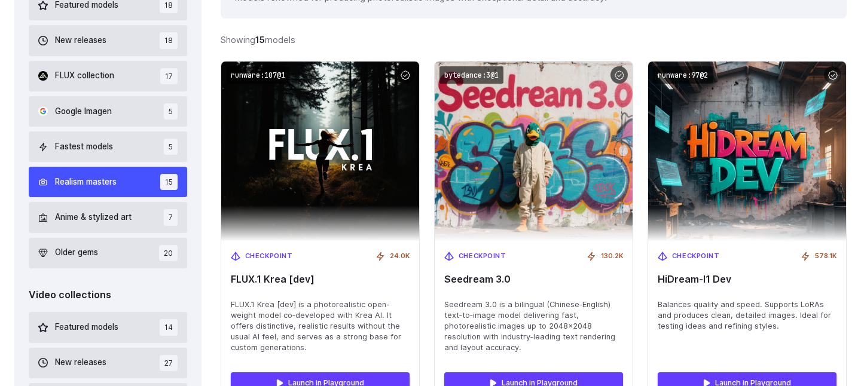
scroll to position [407, 0]
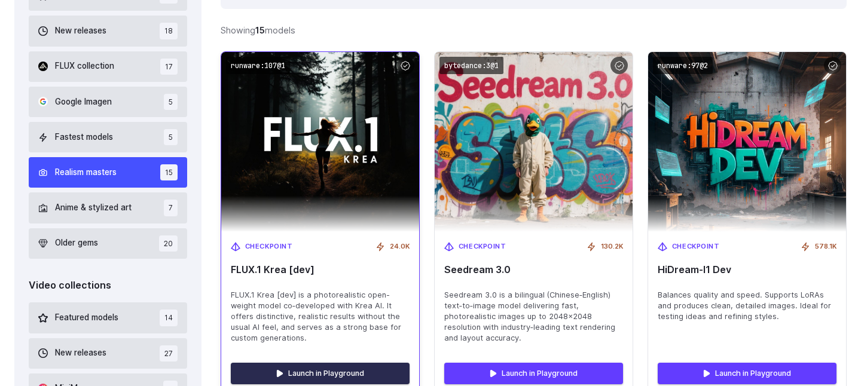
click at [363, 363] on link "Launch in Playground" at bounding box center [320, 374] width 179 height 22
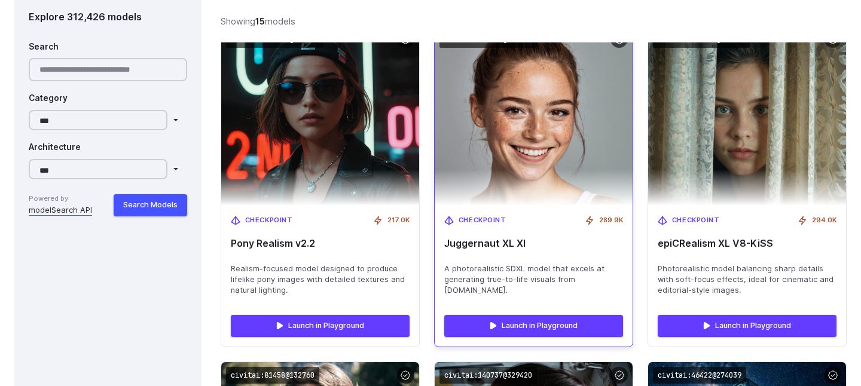
scroll to position [1116, 0]
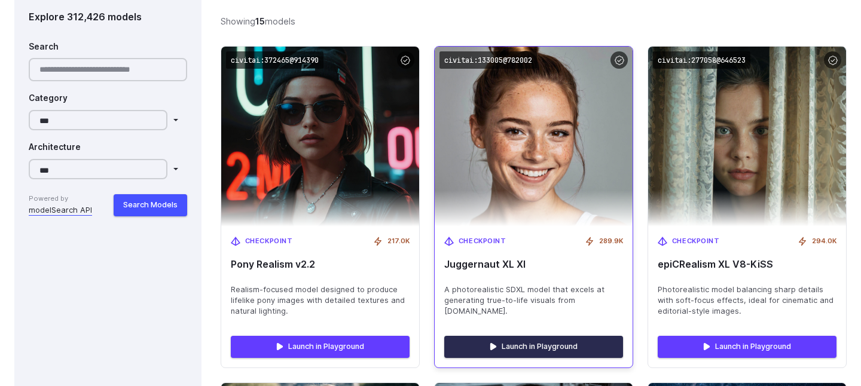
click at [500, 336] on link "Launch in Playground" at bounding box center [533, 347] width 179 height 22
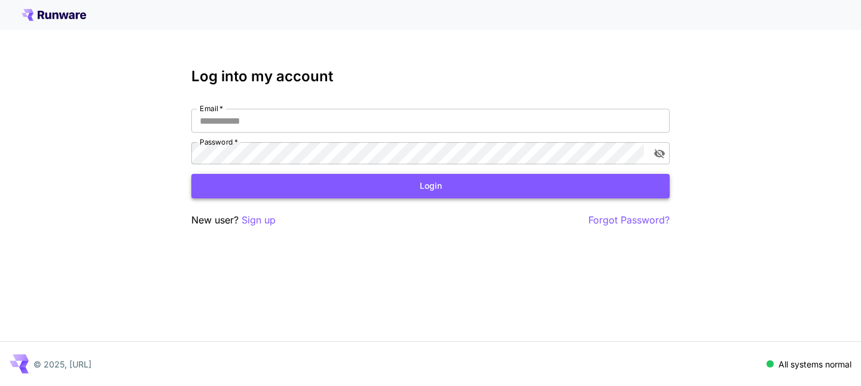
type input "**********"
click at [355, 177] on button "Login" at bounding box center [430, 186] width 478 height 25
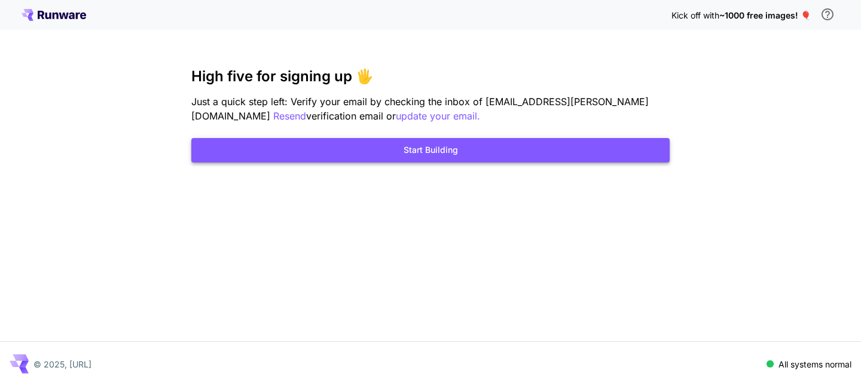
click at [433, 138] on button "Start Building" at bounding box center [430, 150] width 478 height 25
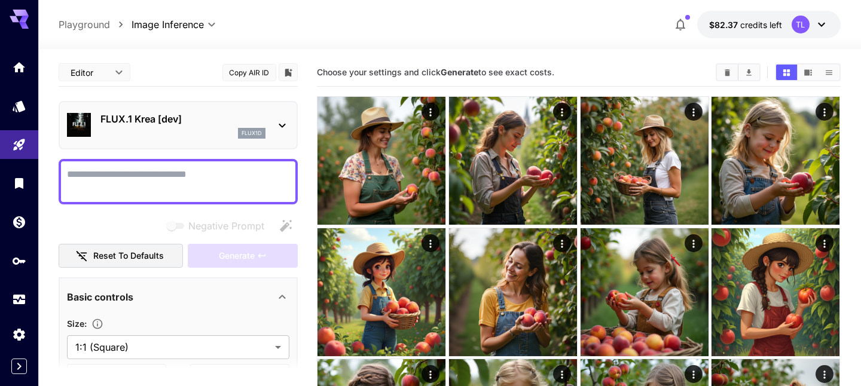
click at [185, 167] on textarea "Negative Prompt" at bounding box center [178, 181] width 222 height 29
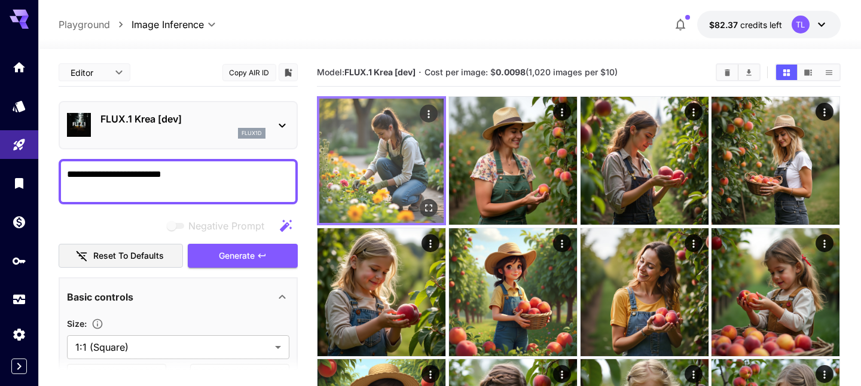
click at [371, 146] on img at bounding box center [381, 161] width 124 height 124
click at [429, 202] on icon "Open in fullscreen" at bounding box center [429, 208] width 12 height 12
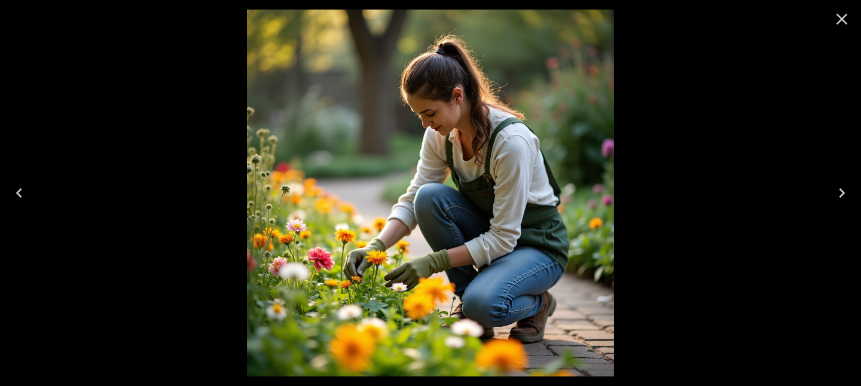
click at [845, 19] on icon "Close" at bounding box center [841, 19] width 19 height 19
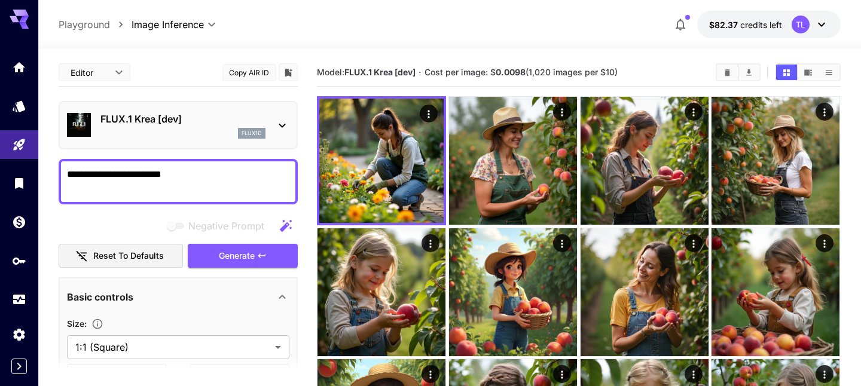
click at [193, 167] on textarea "**********" at bounding box center [178, 181] width 222 height 29
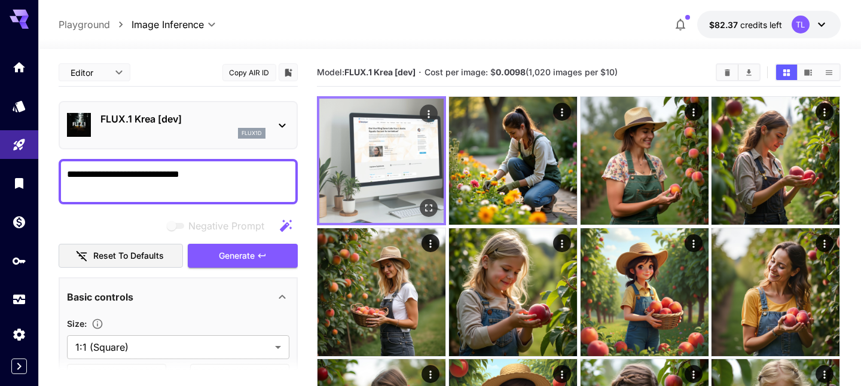
type textarea "**********"
click at [411, 145] on img at bounding box center [381, 161] width 124 height 124
click at [428, 204] on icon "Open in fullscreen" at bounding box center [429, 208] width 12 height 12
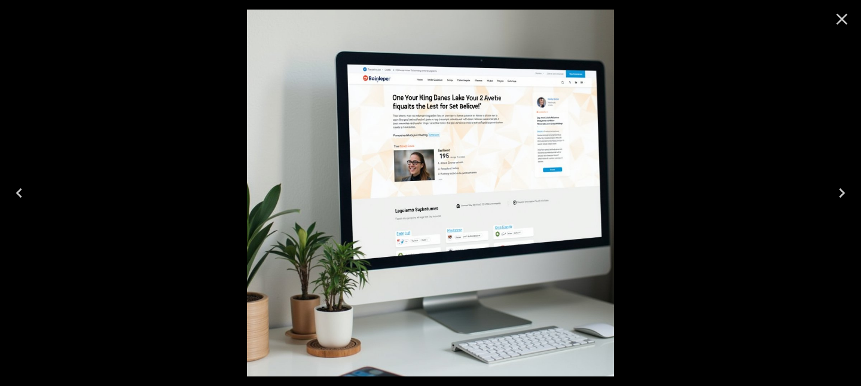
click at [844, 16] on icon "Close" at bounding box center [842, 19] width 11 height 11
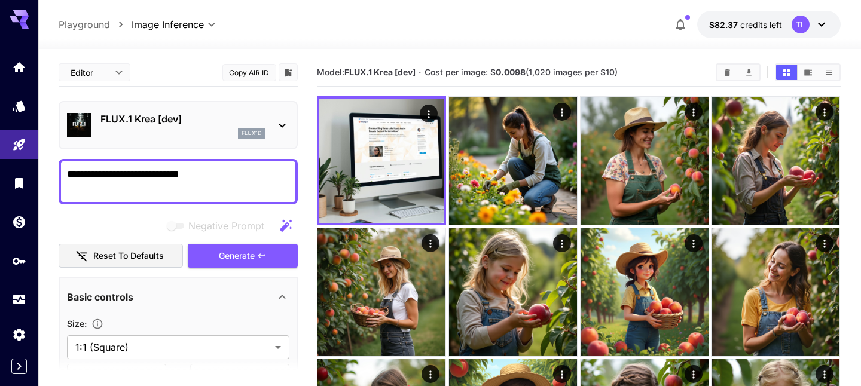
click at [93, 35] on div at bounding box center [449, 42] width 823 height 14
click at [92, 24] on p "Playground" at bounding box center [84, 24] width 51 height 14
click at [93, 19] on p "Playground" at bounding box center [84, 24] width 51 height 14
click at [90, 23] on p "Playground" at bounding box center [84, 24] width 51 height 14
click at [251, 249] on button "Generate" at bounding box center [243, 256] width 110 height 25
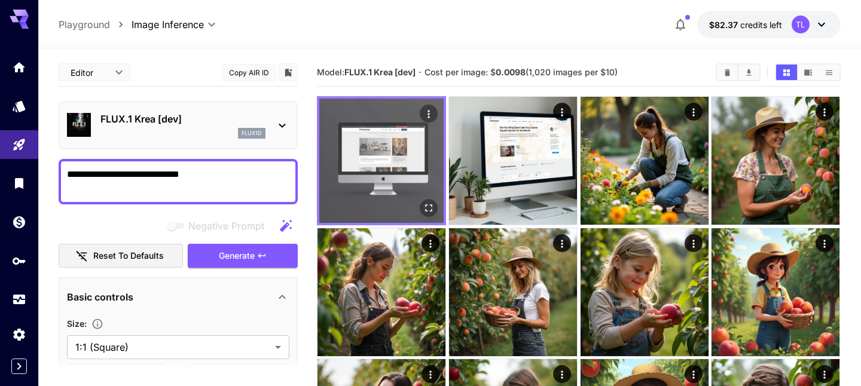
click at [363, 146] on img at bounding box center [381, 161] width 124 height 124
click at [430, 202] on icon "Open in fullscreen" at bounding box center [429, 208] width 12 height 12
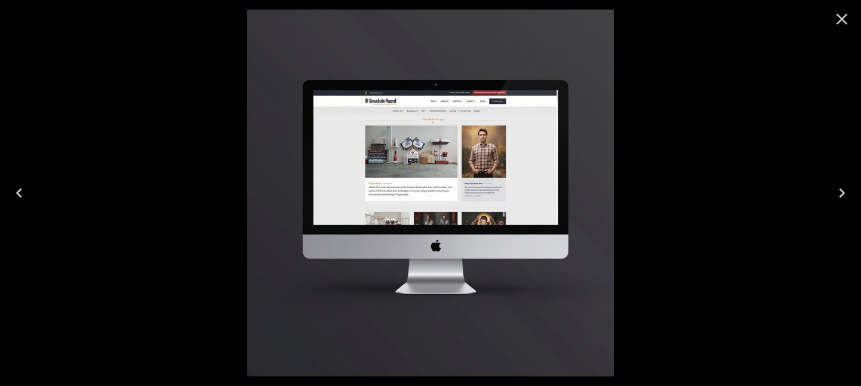
click at [844, 12] on icon "Close" at bounding box center [841, 19] width 19 height 19
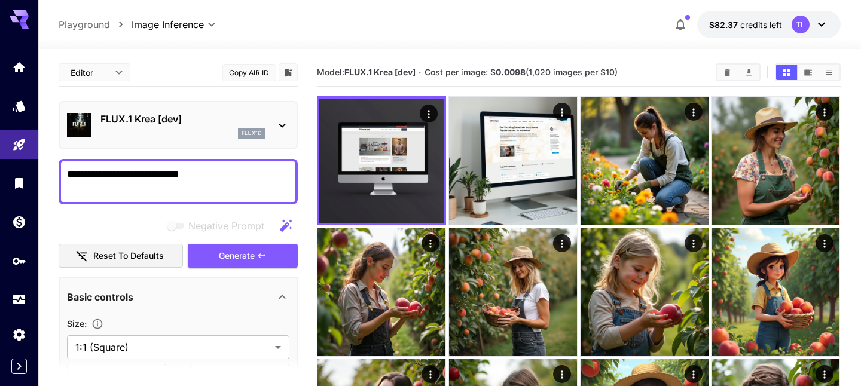
click at [89, 19] on p "Playground" at bounding box center [84, 24] width 51 height 14
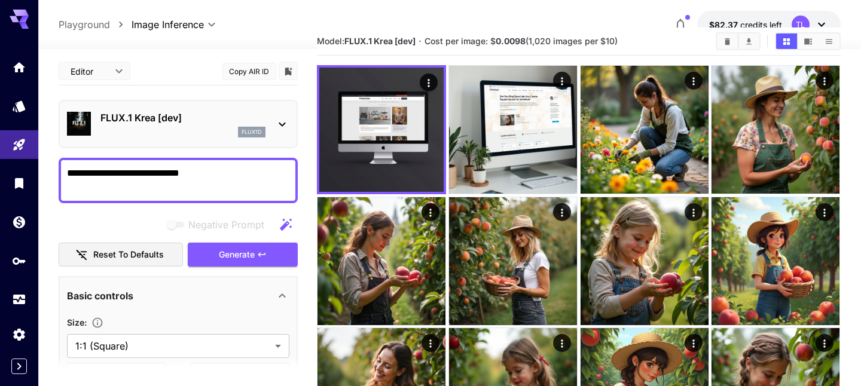
click at [177, 113] on p "FLUX.1 Krea [dev]" at bounding box center [182, 118] width 165 height 14
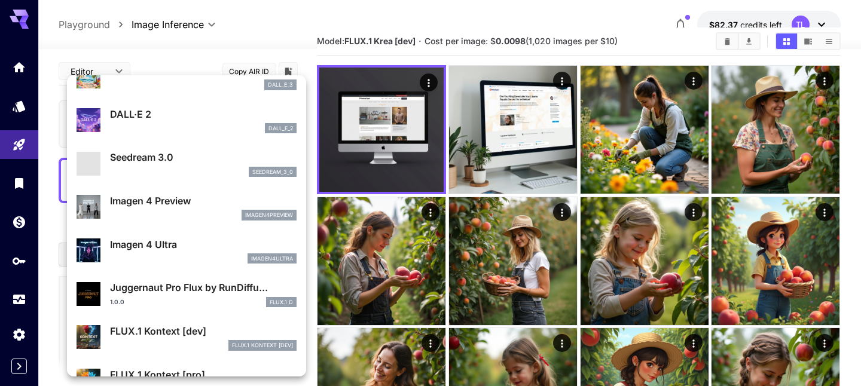
scroll to position [269, 0]
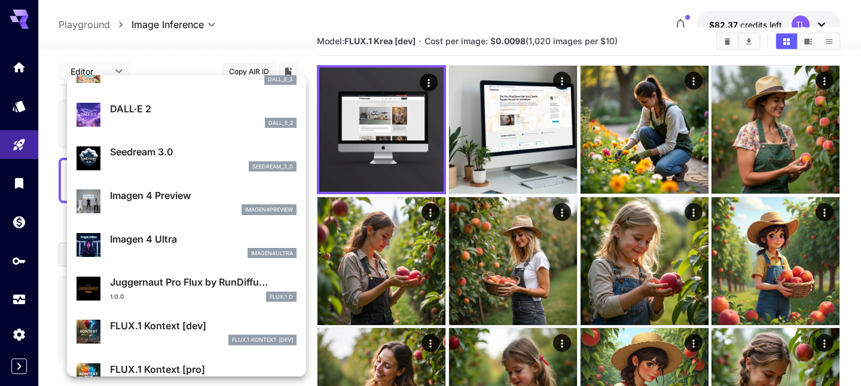
click at [167, 275] on div "Juggernaut Pro Flux by RunDiffu... 1.0.0 FLUX.1 D" at bounding box center [203, 288] width 187 height 27
type input "**"
type input "*"
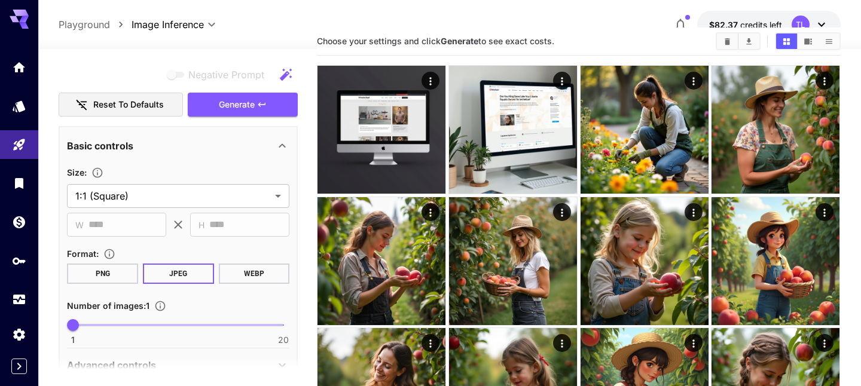
scroll to position [372, 0]
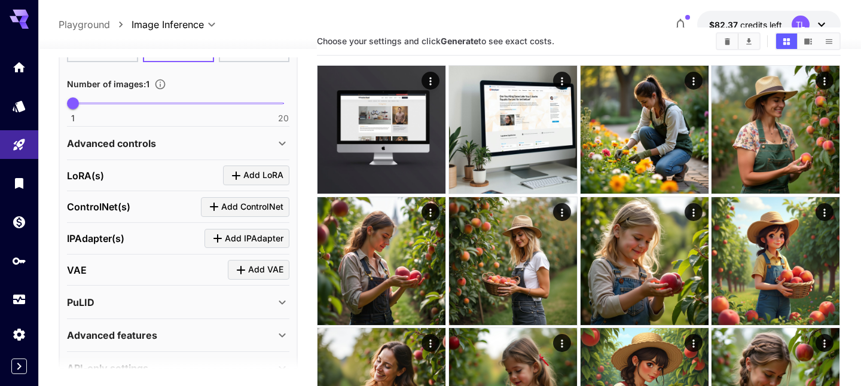
click at [155, 328] on div "Advanced features" at bounding box center [171, 335] width 208 height 14
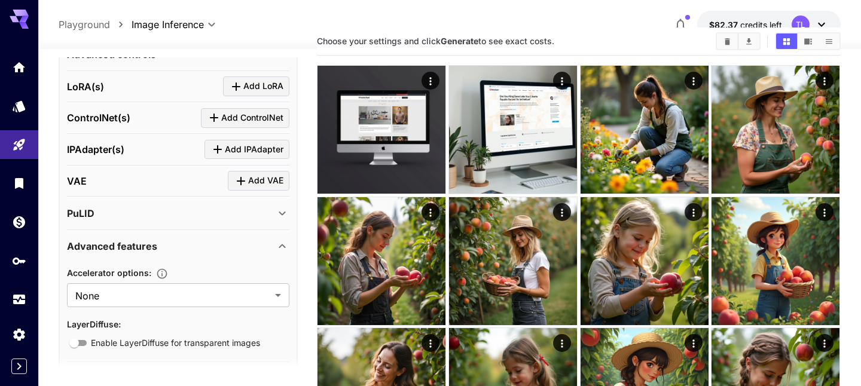
scroll to position [464, 0]
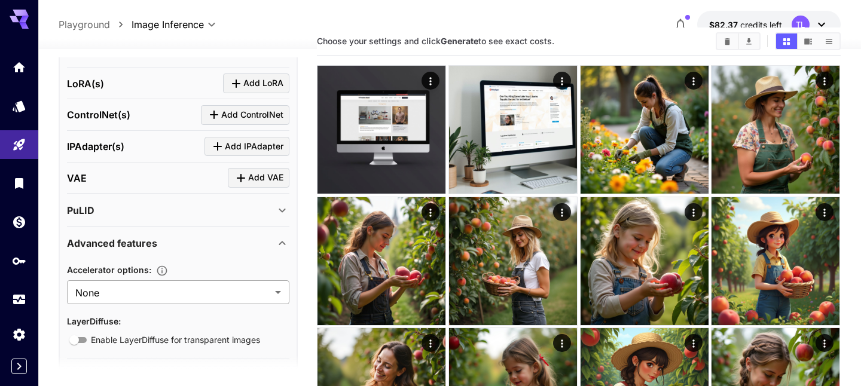
click at [181, 259] on body "**********" at bounding box center [430, 362] width 861 height 787
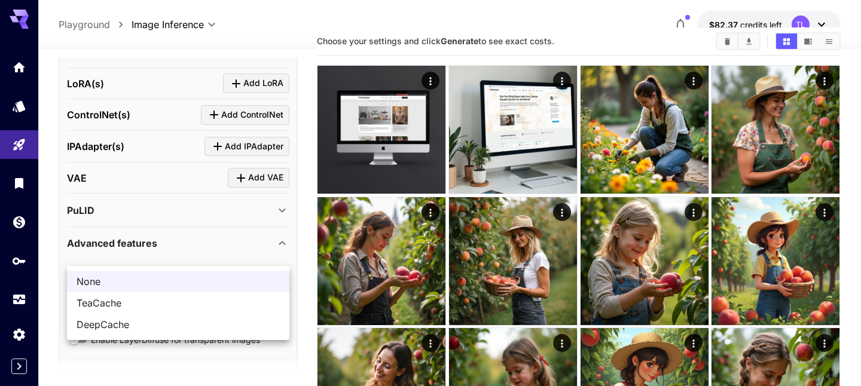
click at [149, 352] on div at bounding box center [430, 193] width 861 height 386
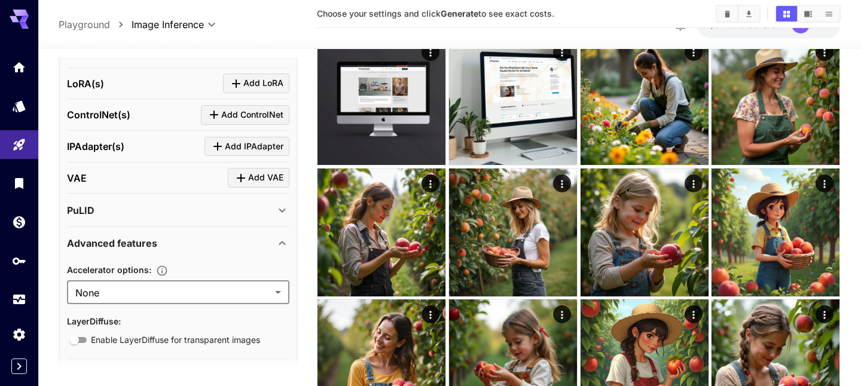
scroll to position [88, 0]
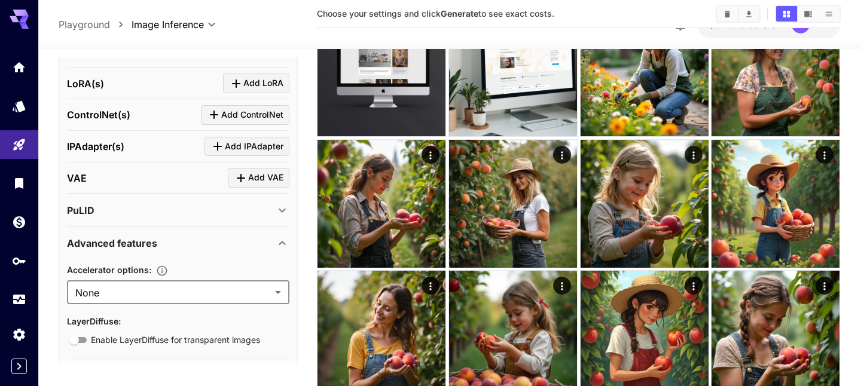
click at [160, 368] on div "API-only settings" at bounding box center [171, 375] width 208 height 14
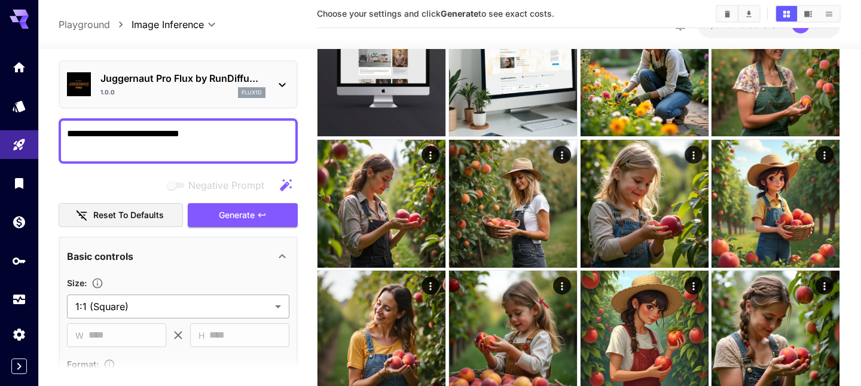
scroll to position [0, 0]
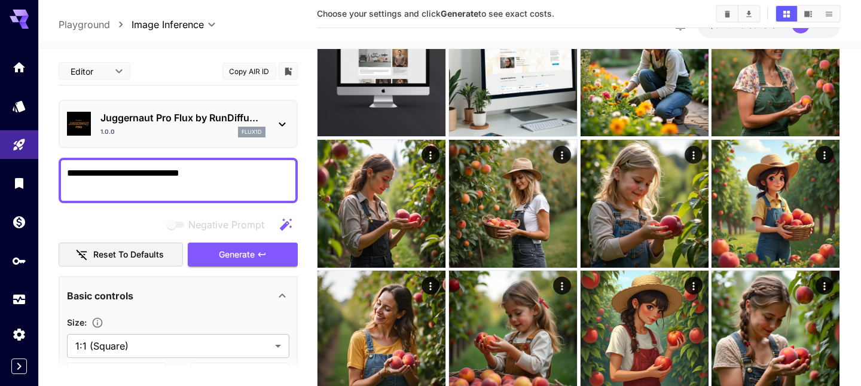
click at [220, 166] on textarea "**********" at bounding box center [178, 180] width 222 height 29
click at [227, 248] on span "Generate" at bounding box center [237, 255] width 36 height 15
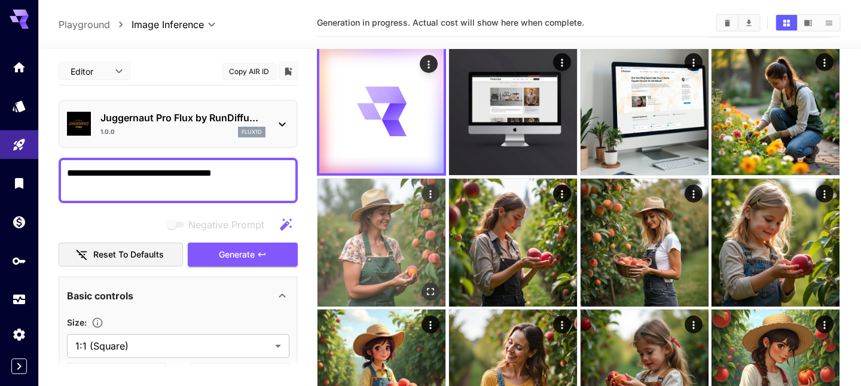
scroll to position [3, 0]
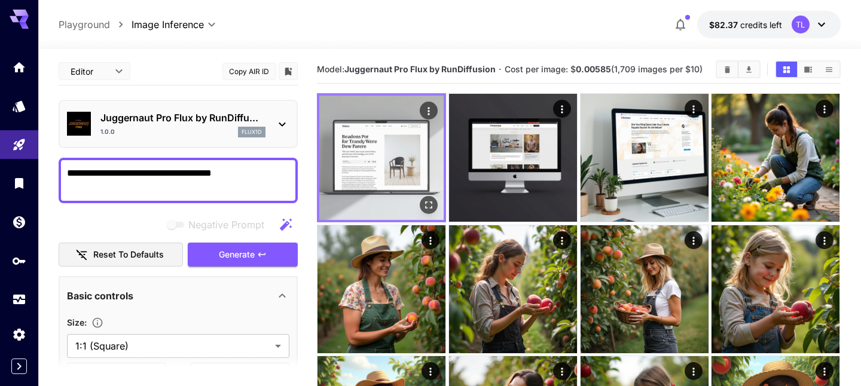
click at [384, 145] on img at bounding box center [381, 158] width 124 height 124
click at [392, 129] on img at bounding box center [381, 158] width 124 height 124
click at [434, 196] on button "Open in fullscreen" at bounding box center [429, 205] width 18 height 18
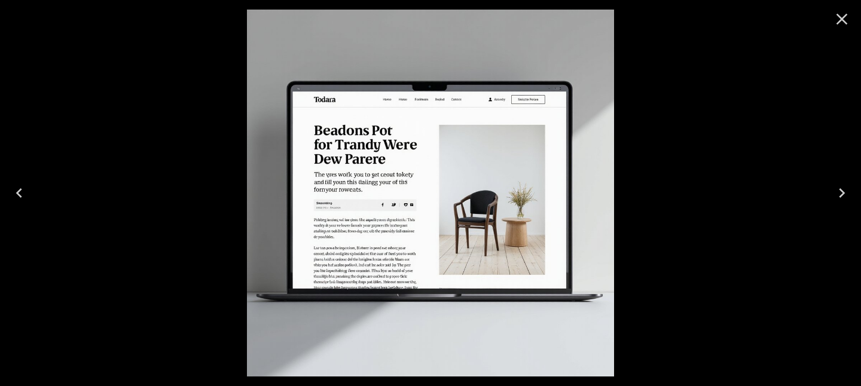
click at [842, 17] on icon "Close" at bounding box center [841, 19] width 19 height 19
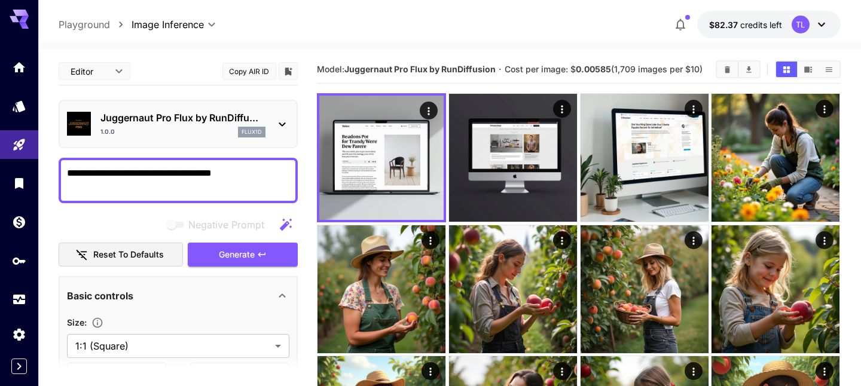
click at [256, 166] on textarea "**********" at bounding box center [178, 180] width 222 height 29
click at [261, 243] on button "Generate" at bounding box center [243, 255] width 110 height 25
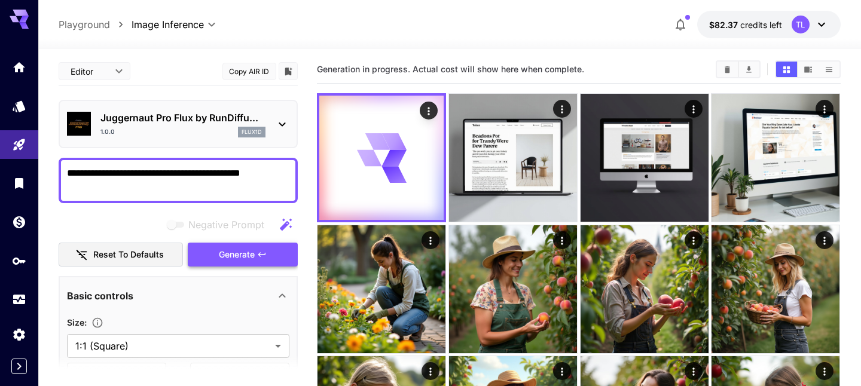
click at [259, 250] on icon "button" at bounding box center [262, 255] width 10 height 10
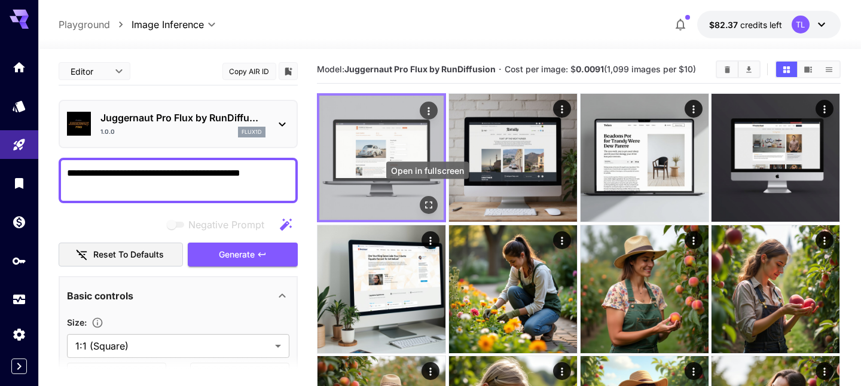
click at [425, 199] on icon "Open in fullscreen" at bounding box center [429, 205] width 12 height 12
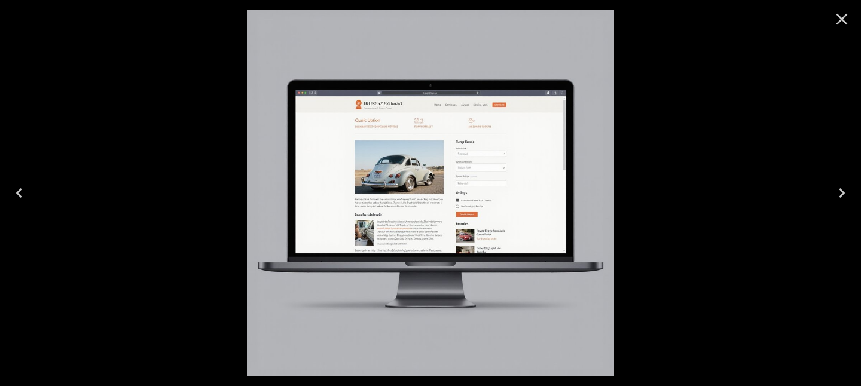
click at [842, 22] on icon "Close" at bounding box center [841, 19] width 19 height 19
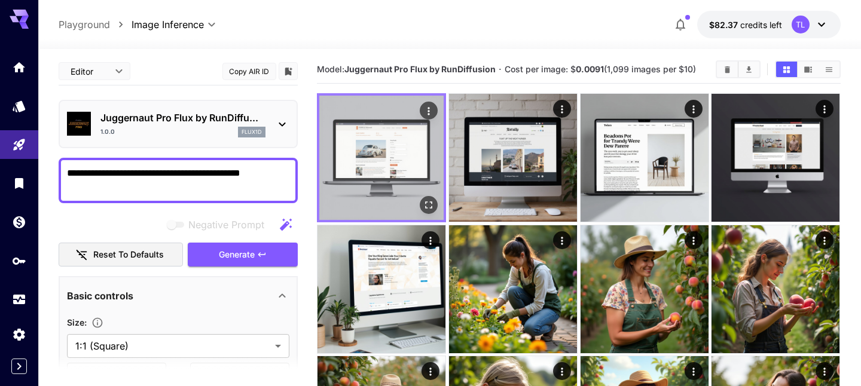
drag, startPoint x: 203, startPoint y: 160, endPoint x: 318, endPoint y: 161, distance: 114.8
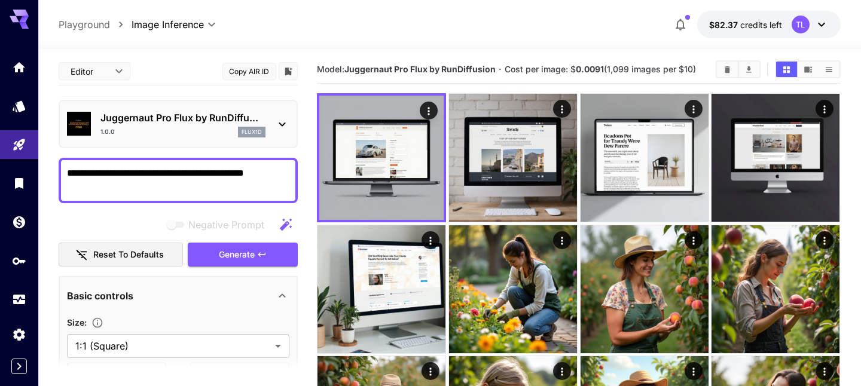
click at [203, 166] on textarea "**********" at bounding box center [178, 180] width 222 height 29
click at [223, 243] on button "Generate" at bounding box center [243, 255] width 110 height 25
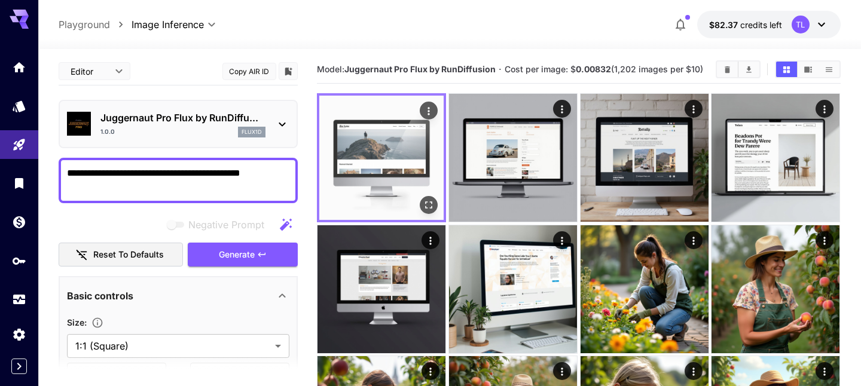
click at [430, 199] on icon "Open in fullscreen" at bounding box center [429, 205] width 12 height 12
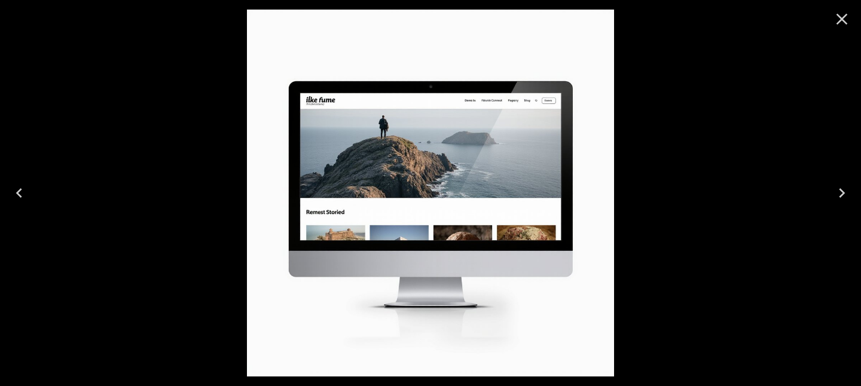
click at [841, 24] on icon "Close" at bounding box center [841, 19] width 19 height 19
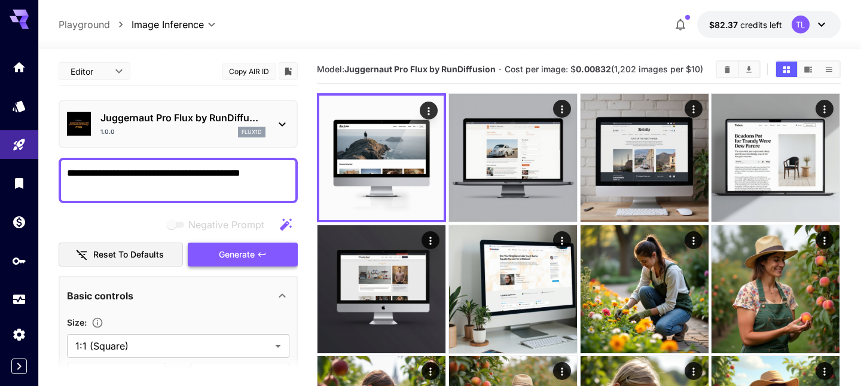
click at [237, 248] on span "Generate" at bounding box center [237, 255] width 36 height 15
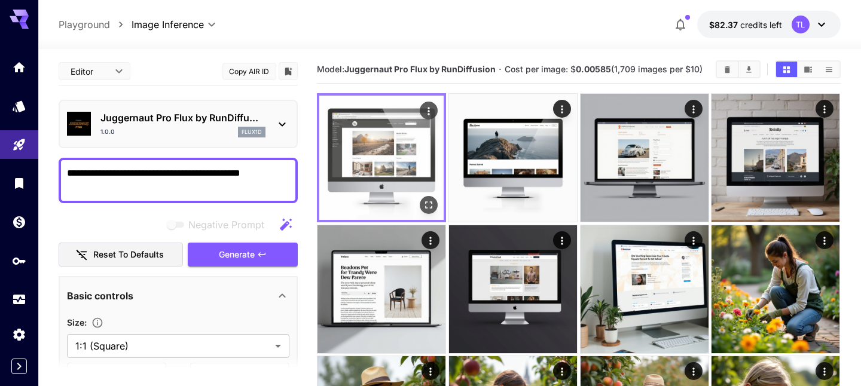
click at [426, 199] on icon "Open in fullscreen" at bounding box center [429, 205] width 12 height 12
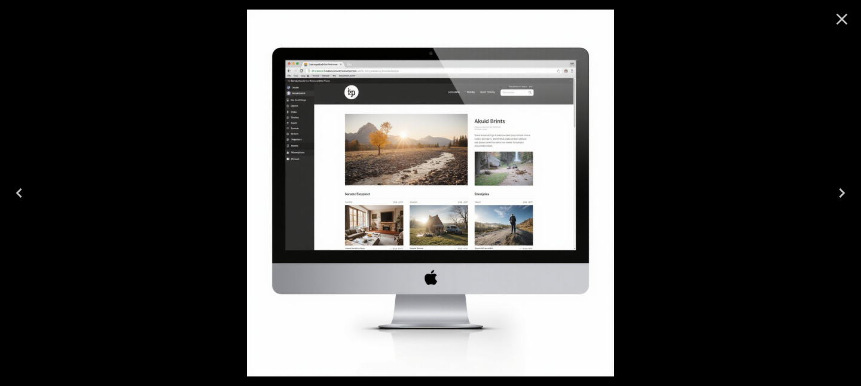
click at [848, 15] on icon "Close" at bounding box center [841, 19] width 19 height 19
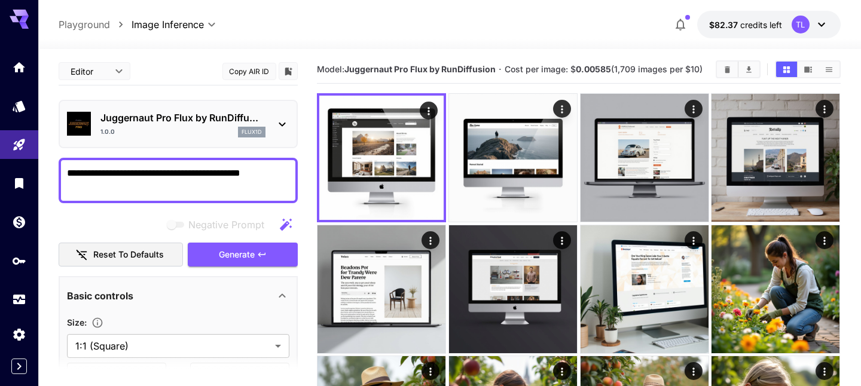
drag, startPoint x: 222, startPoint y: 160, endPoint x: 306, endPoint y: 160, distance: 83.7
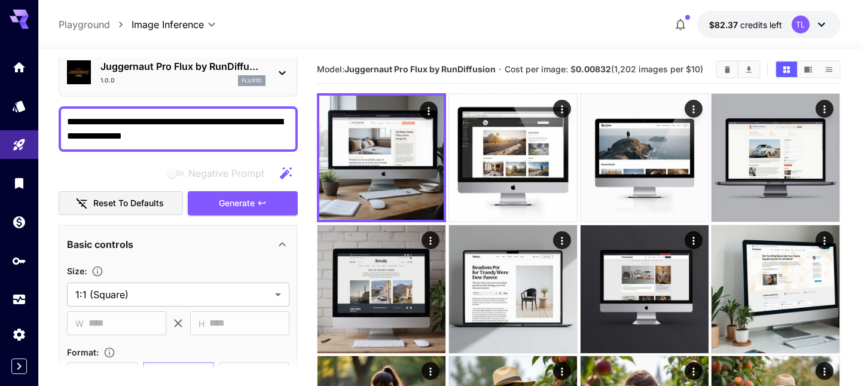
scroll to position [0, 0]
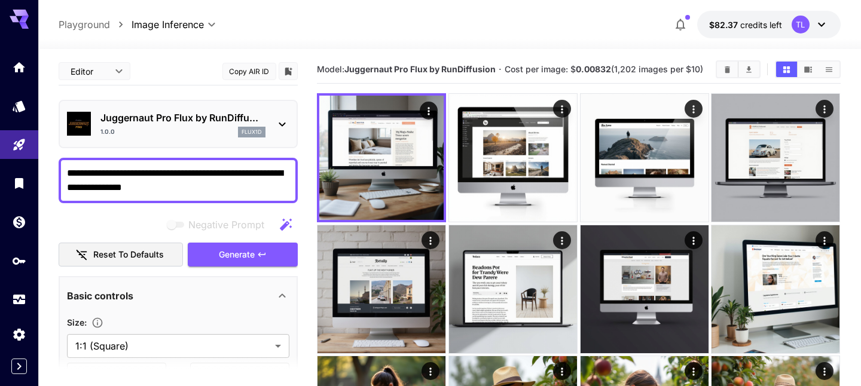
type textarea "**********"
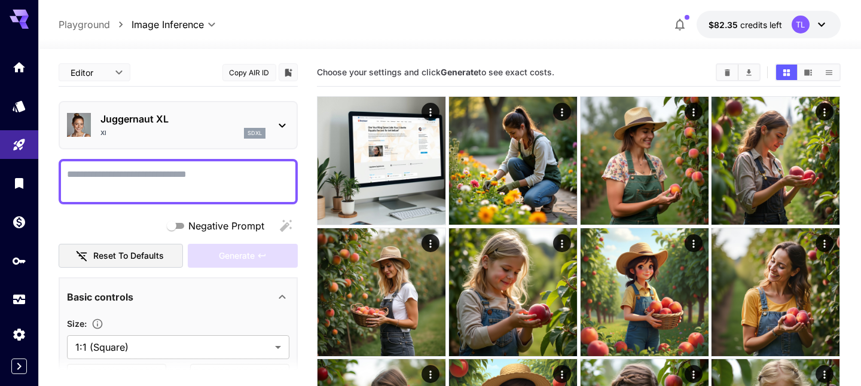
click at [141, 115] on div "Juggernaut XL XI sdxl" at bounding box center [182, 125] width 165 height 27
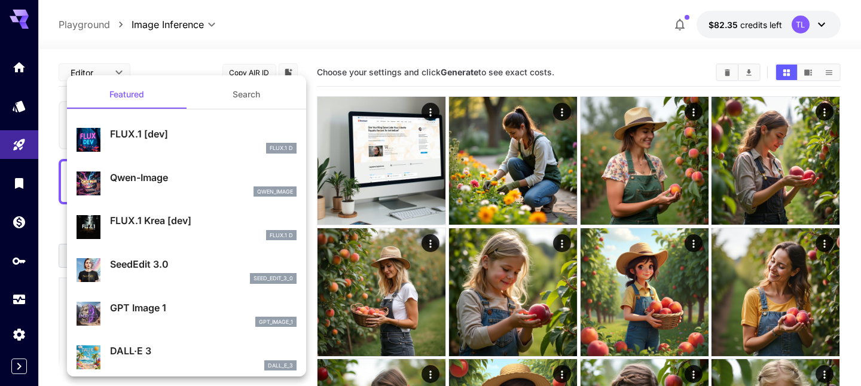
click at [347, 27] on div at bounding box center [430, 193] width 861 height 386
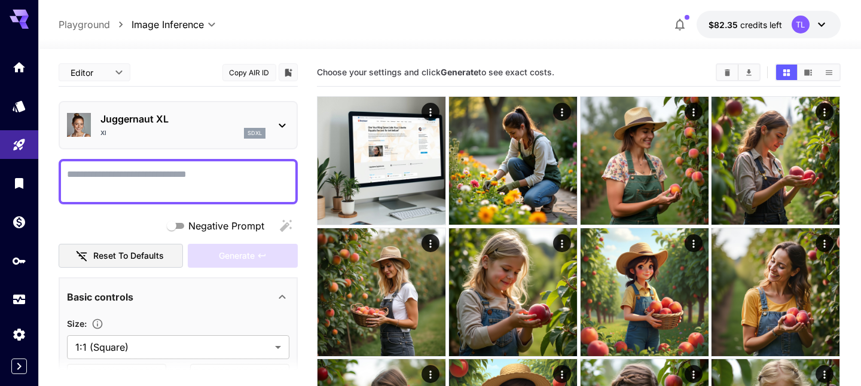
click at [347, 27] on div "**********" at bounding box center [450, 25] width 782 height 28
click at [164, 167] on textarea "Negative Prompt" at bounding box center [178, 181] width 222 height 29
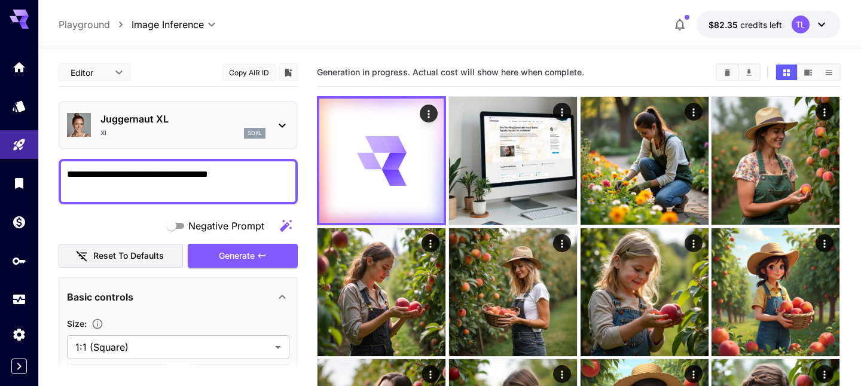
type textarea "**********"
